Goal: Check status: Check status

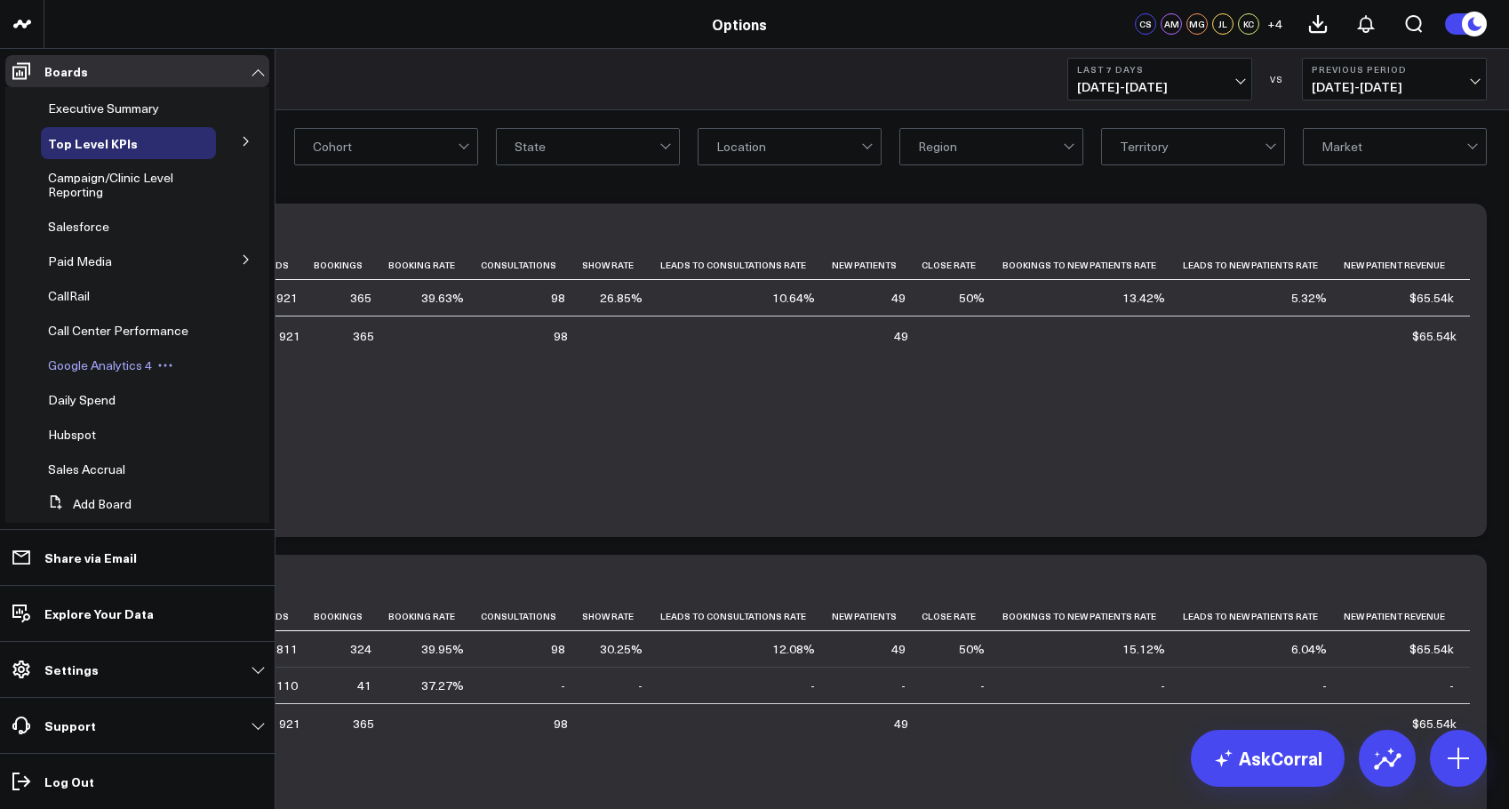
click at [113, 373] on span "Google Analytics 4" at bounding box center [100, 364] width 104 height 17
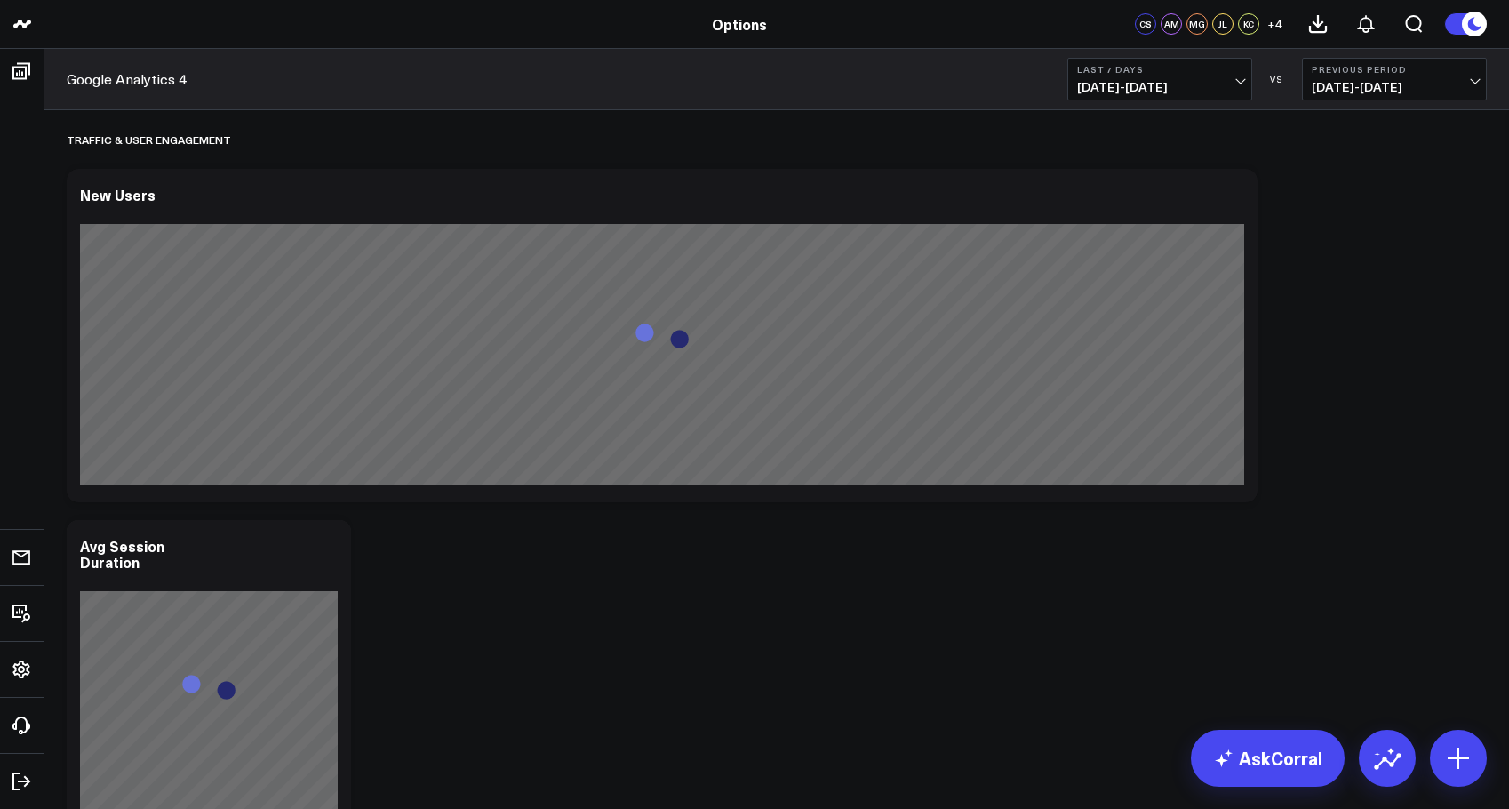
click at [1146, 88] on span "[DATE] - [DATE]" at bounding box center [1159, 87] width 165 height 14
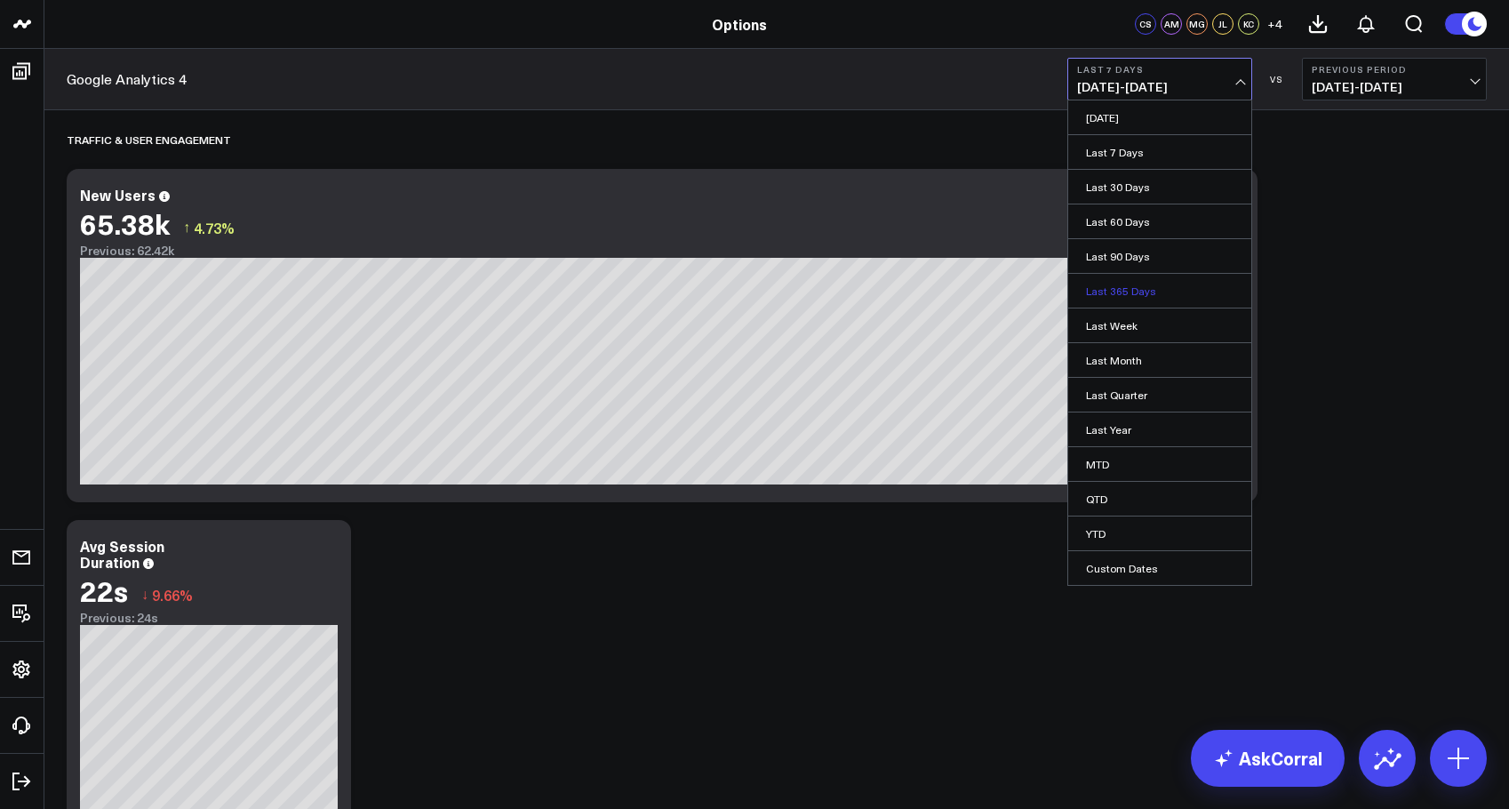
click at [1132, 294] on link "Last 365 Days" at bounding box center [1159, 291] width 183 height 34
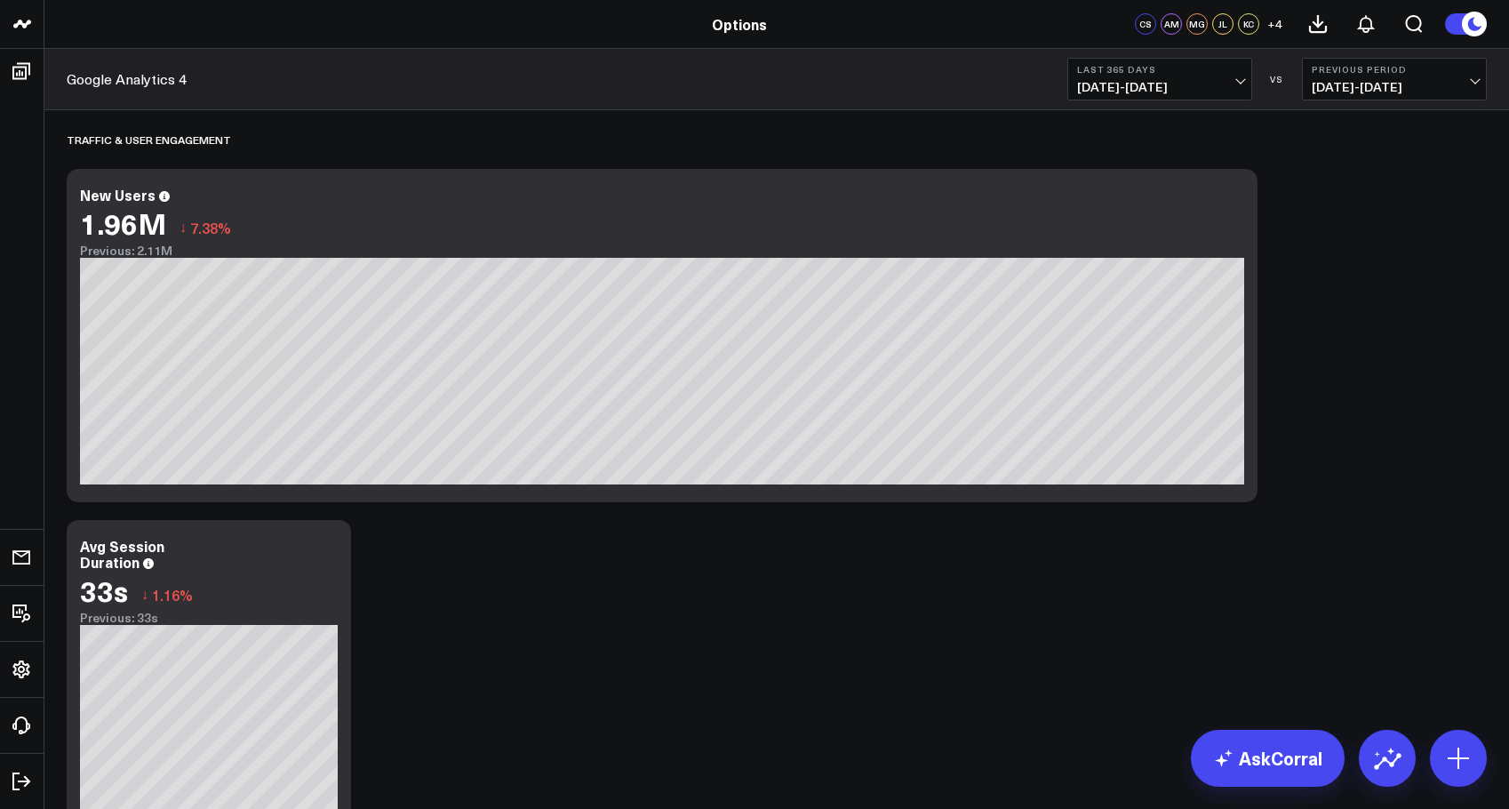
click at [1156, 93] on button "Last 365 Days [DATE] - [DATE]" at bounding box center [1159, 79] width 185 height 43
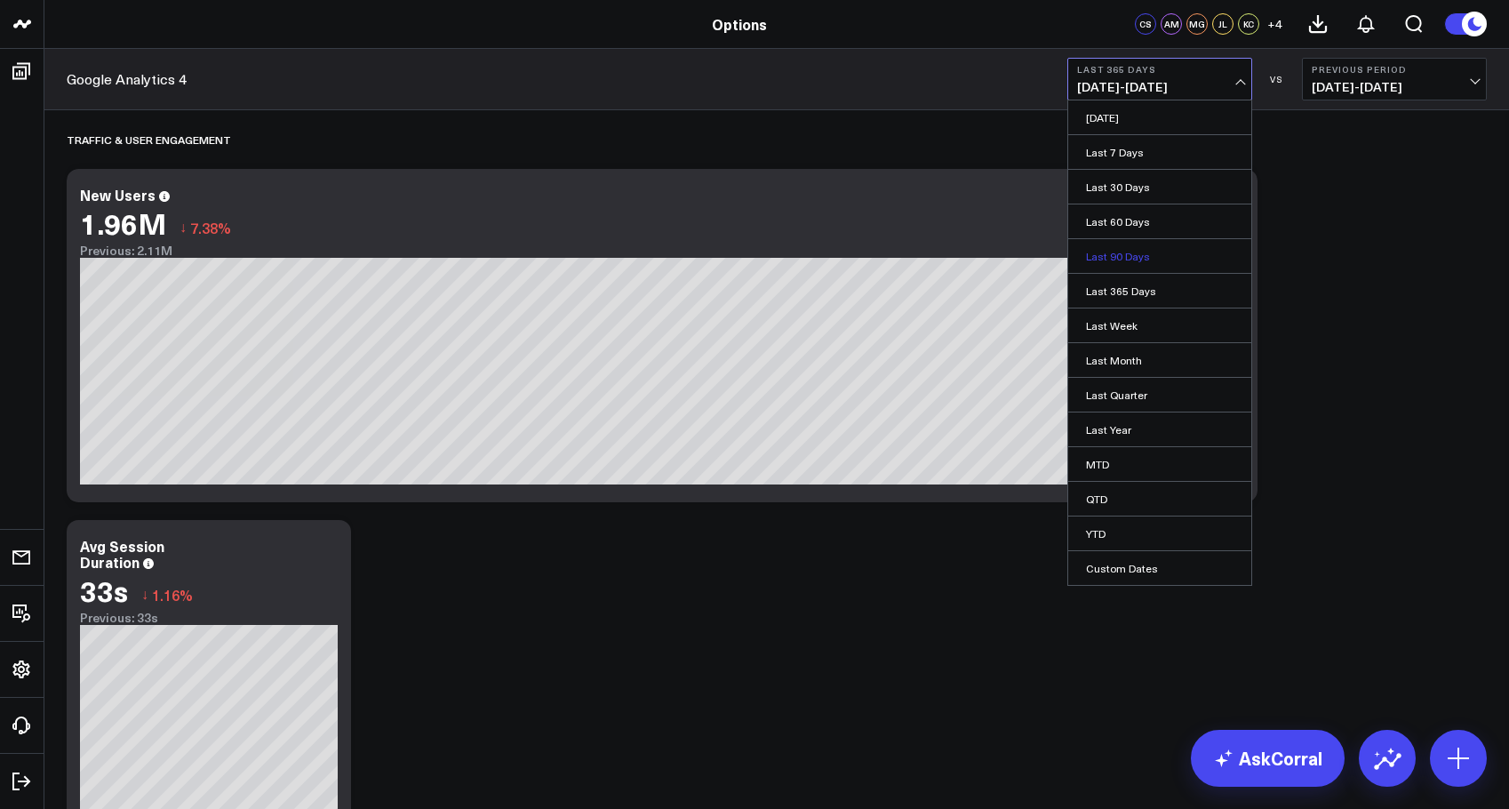
click at [1146, 255] on link "Last 90 Days" at bounding box center [1159, 256] width 183 height 34
